Goal: Task Accomplishment & Management: Manage account settings

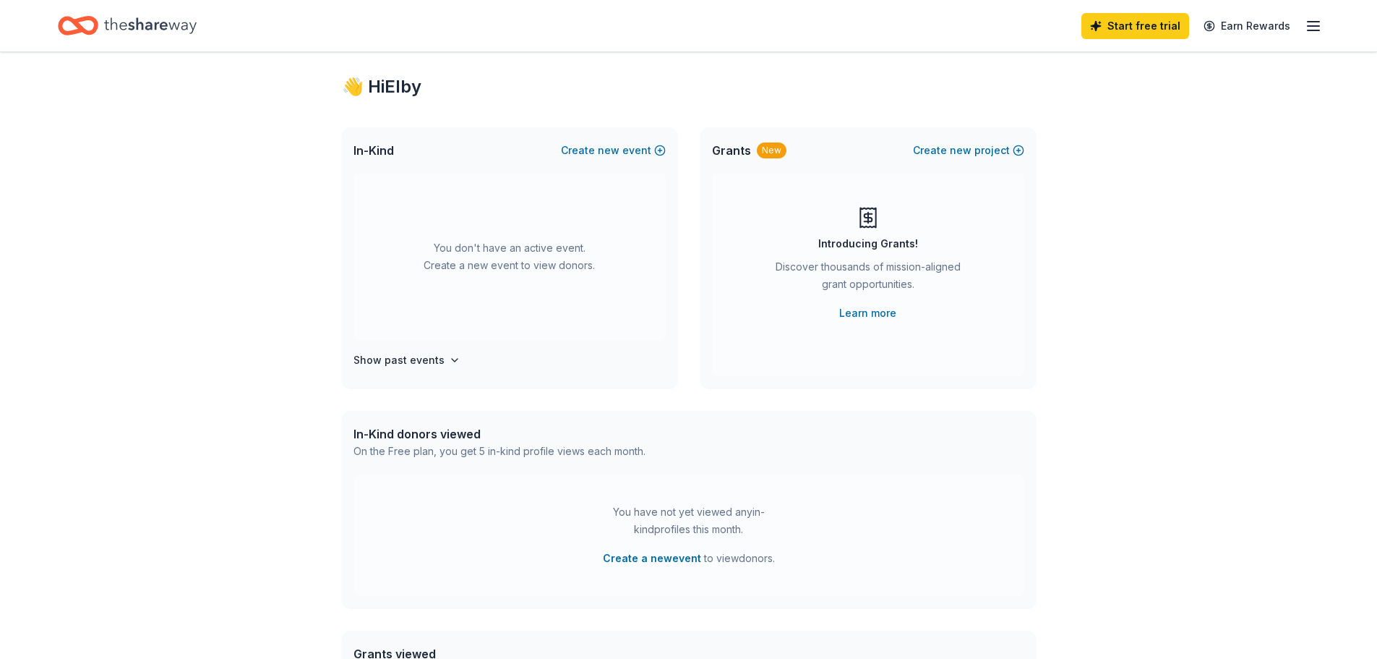
scroll to position [22, 0]
click at [1313, 27] on icon "button" at bounding box center [1313, 25] width 17 height 17
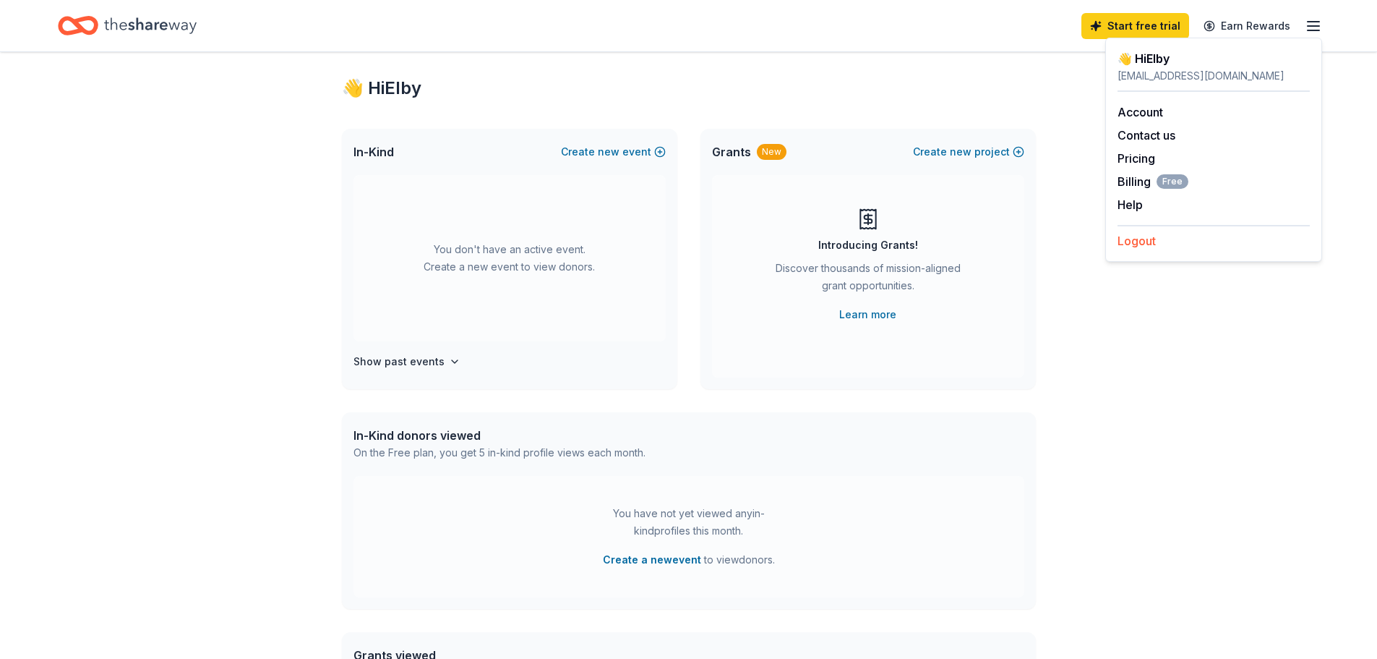
click at [1147, 241] on button "Logout" at bounding box center [1137, 240] width 38 height 17
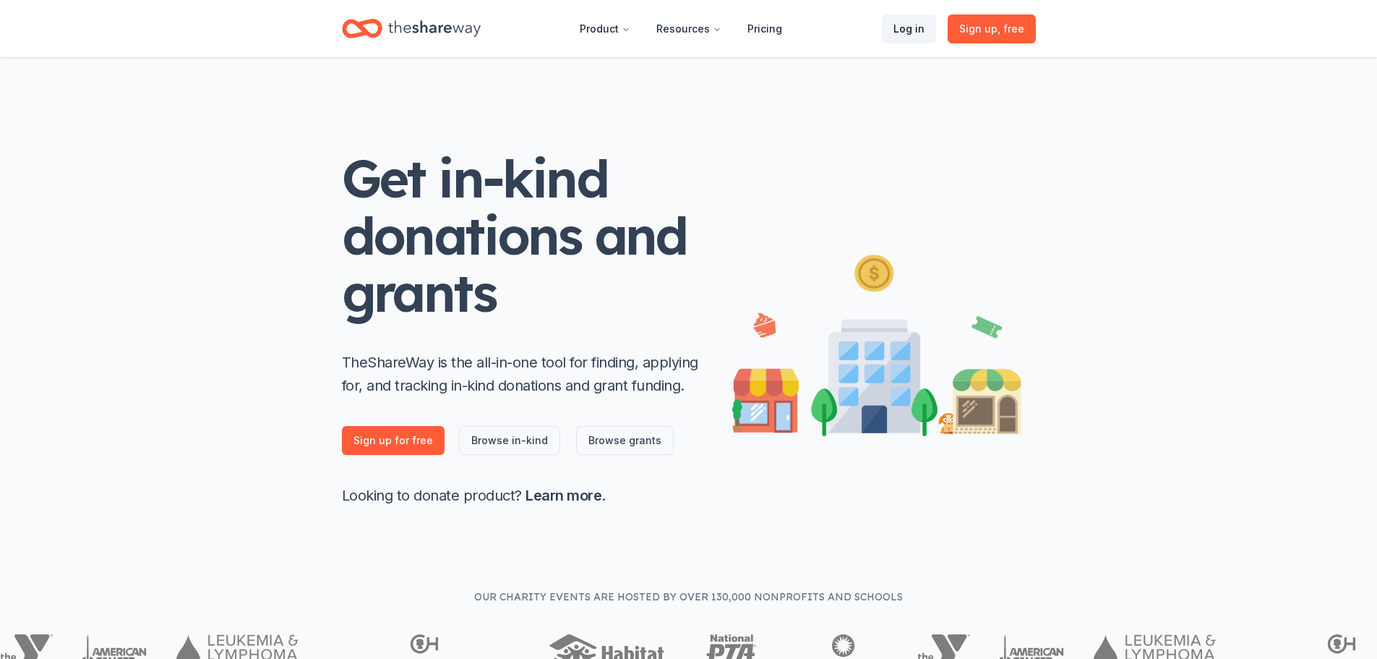
click at [921, 35] on link "Log in" at bounding box center [909, 28] width 54 height 29
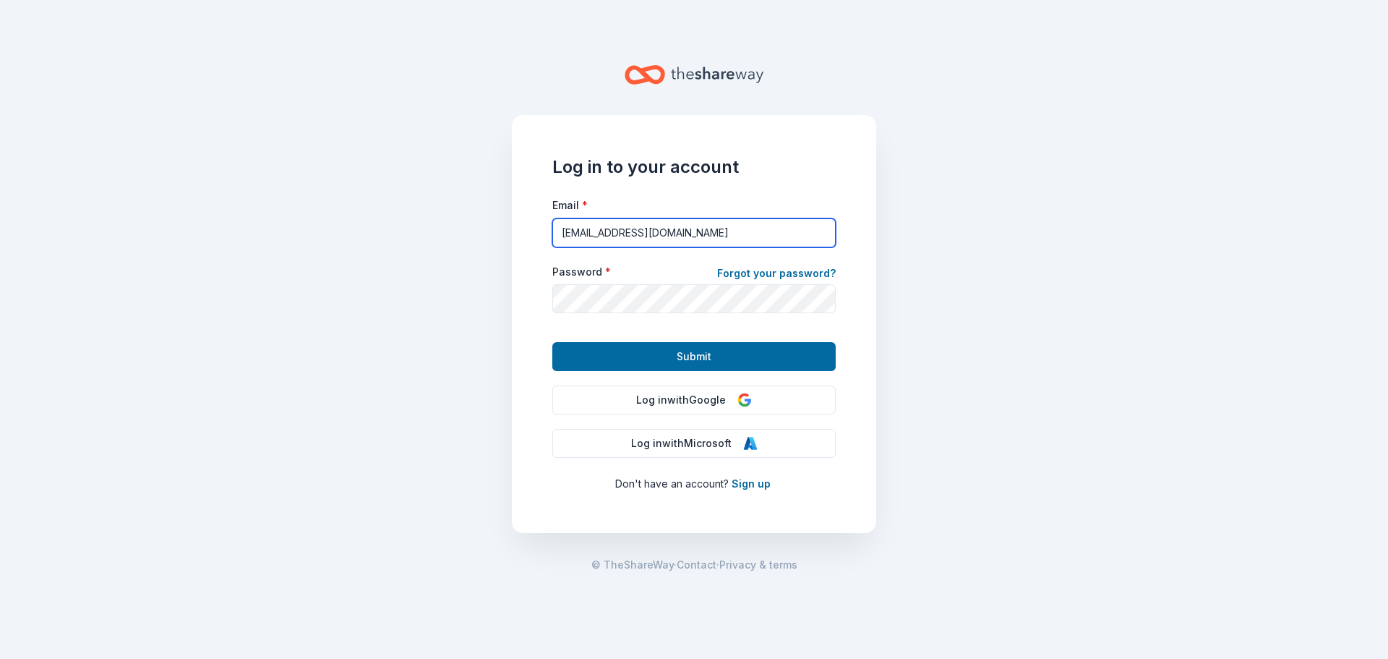
drag, startPoint x: 747, startPoint y: 228, endPoint x: 546, endPoint y: 222, distance: 201.1
click at [546, 222] on div "Log in to your account Email * [EMAIL_ADDRESS][DOMAIN_NAME] Password * Forgot y…" at bounding box center [694, 324] width 364 height 418
click at [902, 300] on main "Log in to your account Email * [EMAIL_ADDRESS][DOMAIN_NAME] Password * Forgot y…" at bounding box center [694, 329] width 1388 height 659
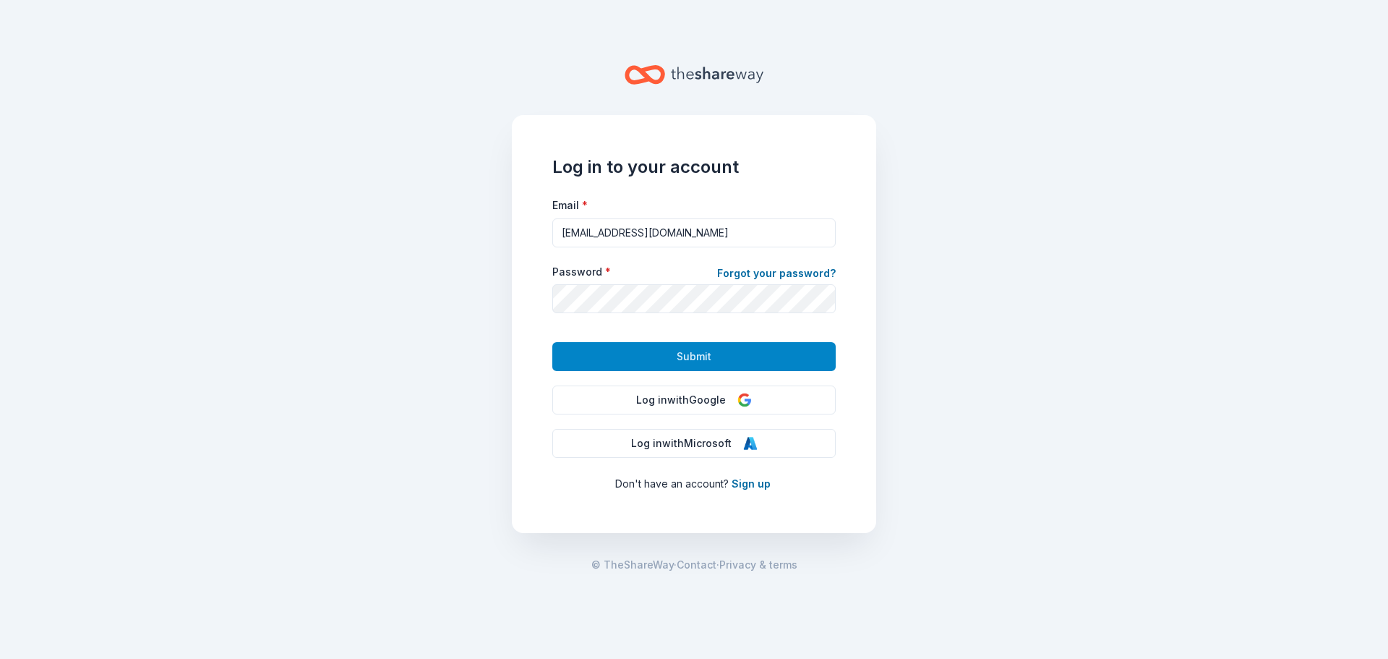
click at [690, 351] on span "Submit" at bounding box center [694, 356] width 35 height 17
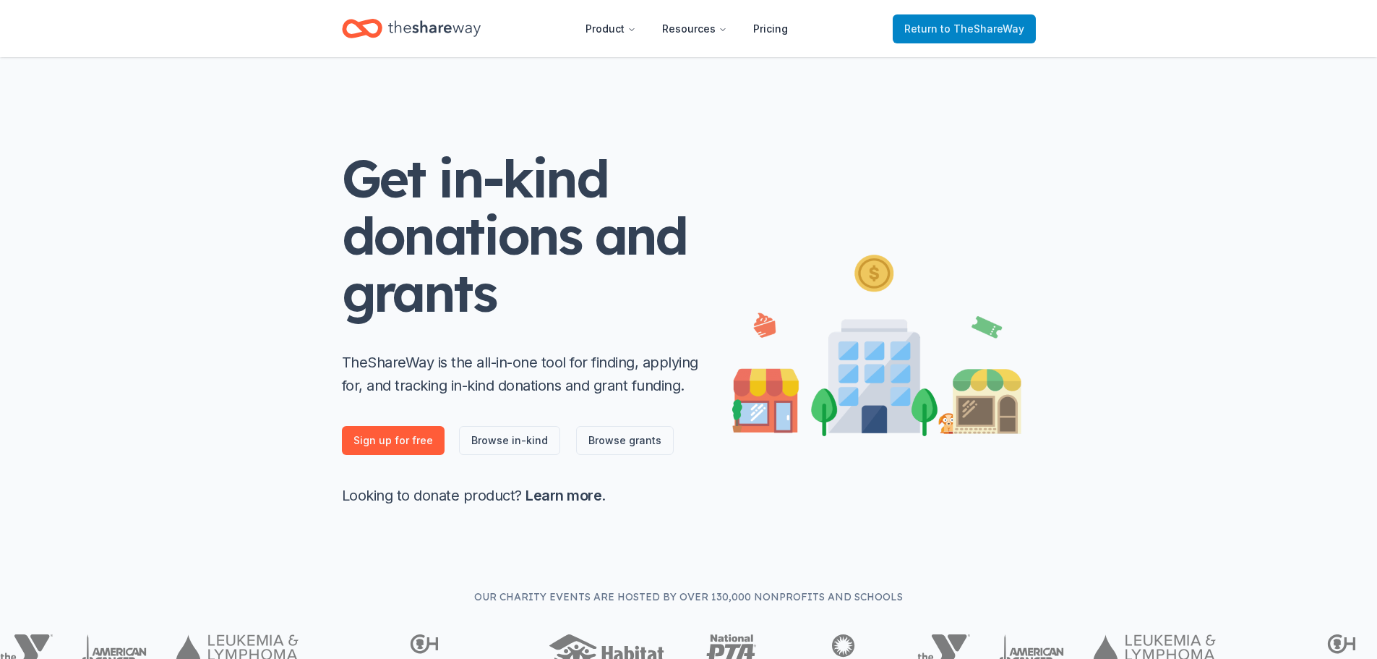
click at [949, 30] on span "to TheShareWay" at bounding box center [983, 28] width 84 height 12
click at [391, 32] on icon "Home" at bounding box center [434, 29] width 93 height 30
